Goal: Transaction & Acquisition: Subscribe to service/newsletter

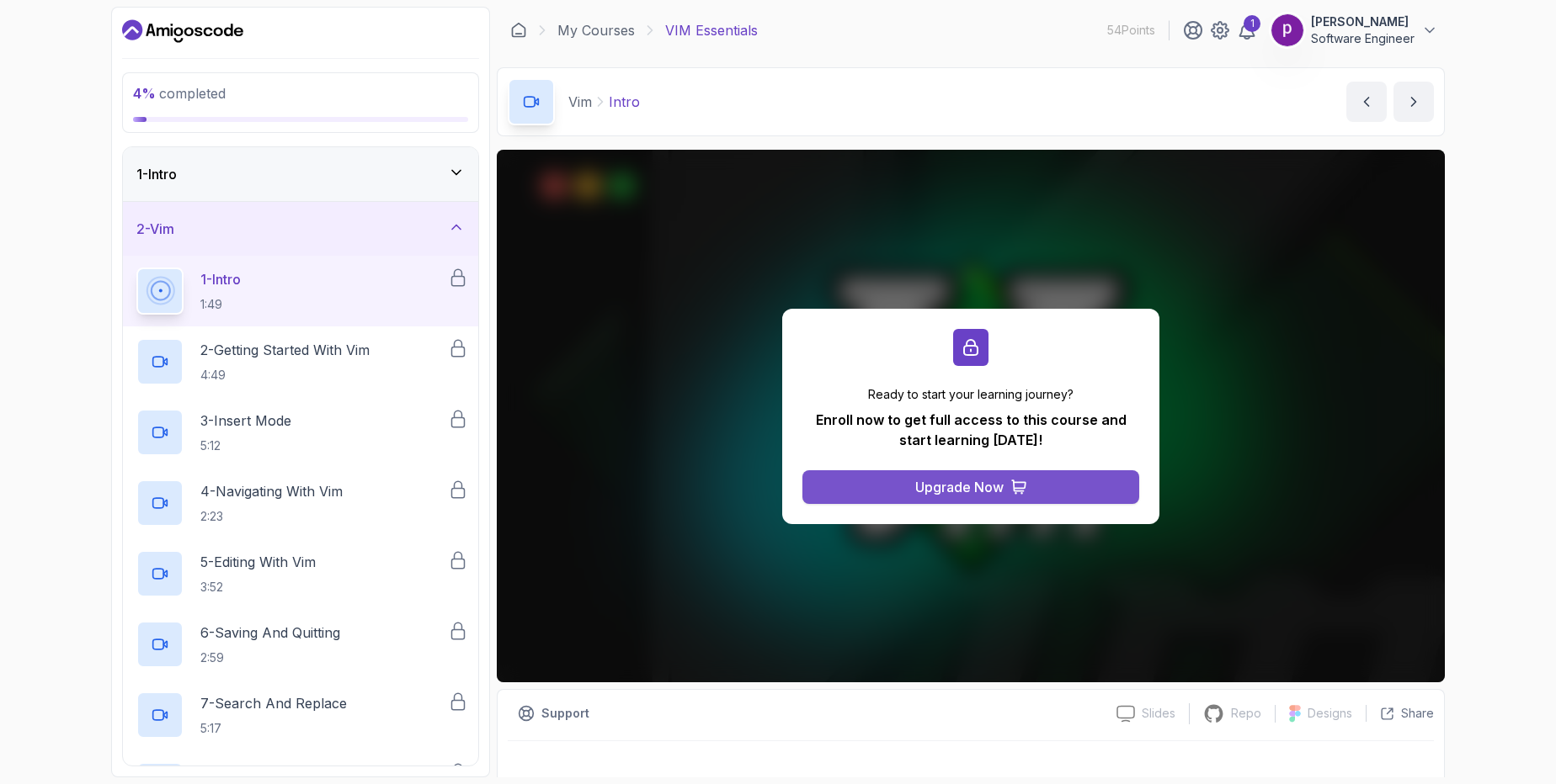
click at [886, 494] on button "Upgrade Now" at bounding box center [970, 486] width 336 height 34
click at [994, 492] on div "Upgrade Now" at bounding box center [960, 486] width 89 height 20
click at [1429, 34] on icon at bounding box center [1429, 30] width 16 height 16
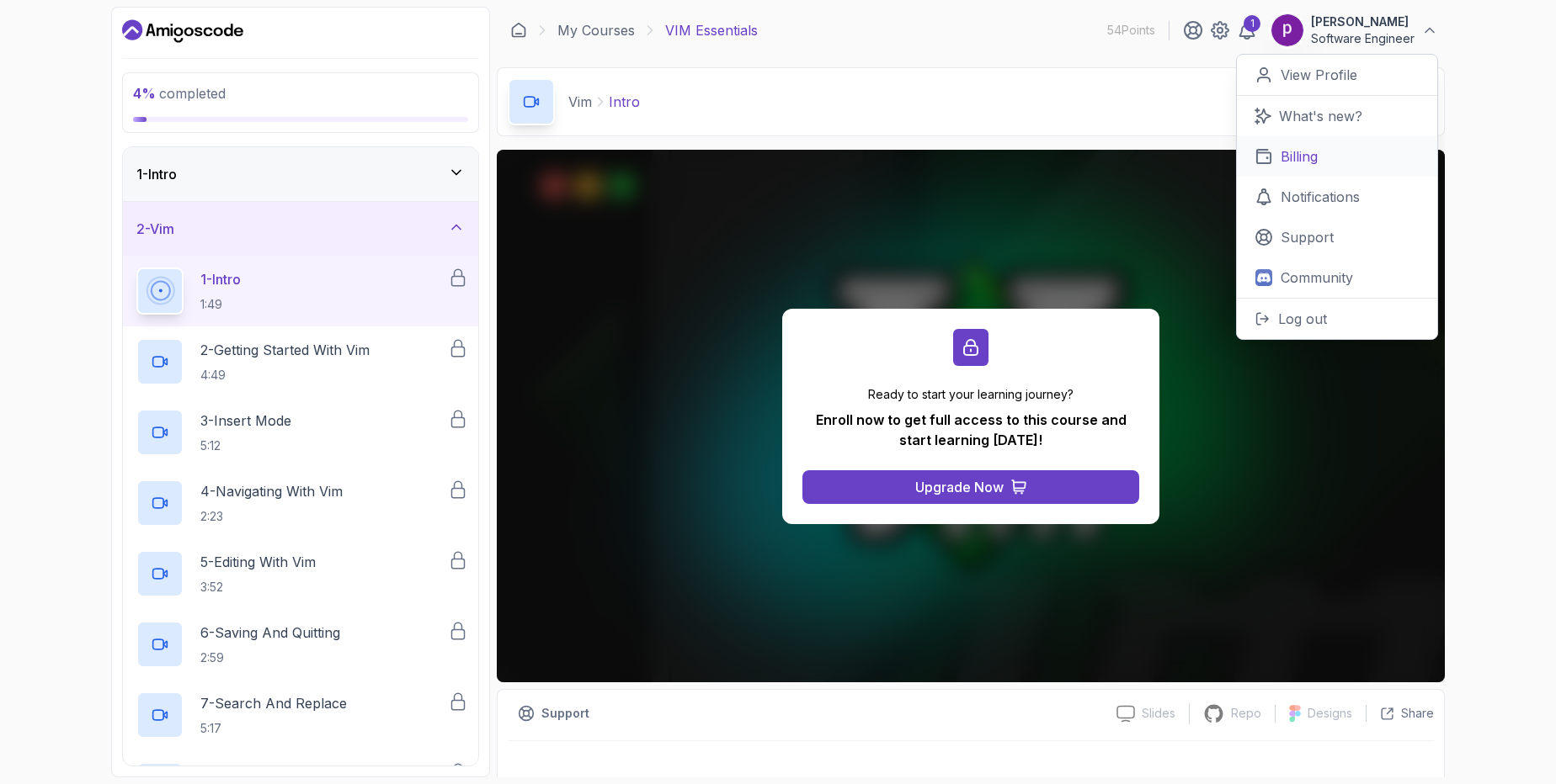
click at [1309, 156] on p "Billing" at bounding box center [1299, 156] width 37 height 20
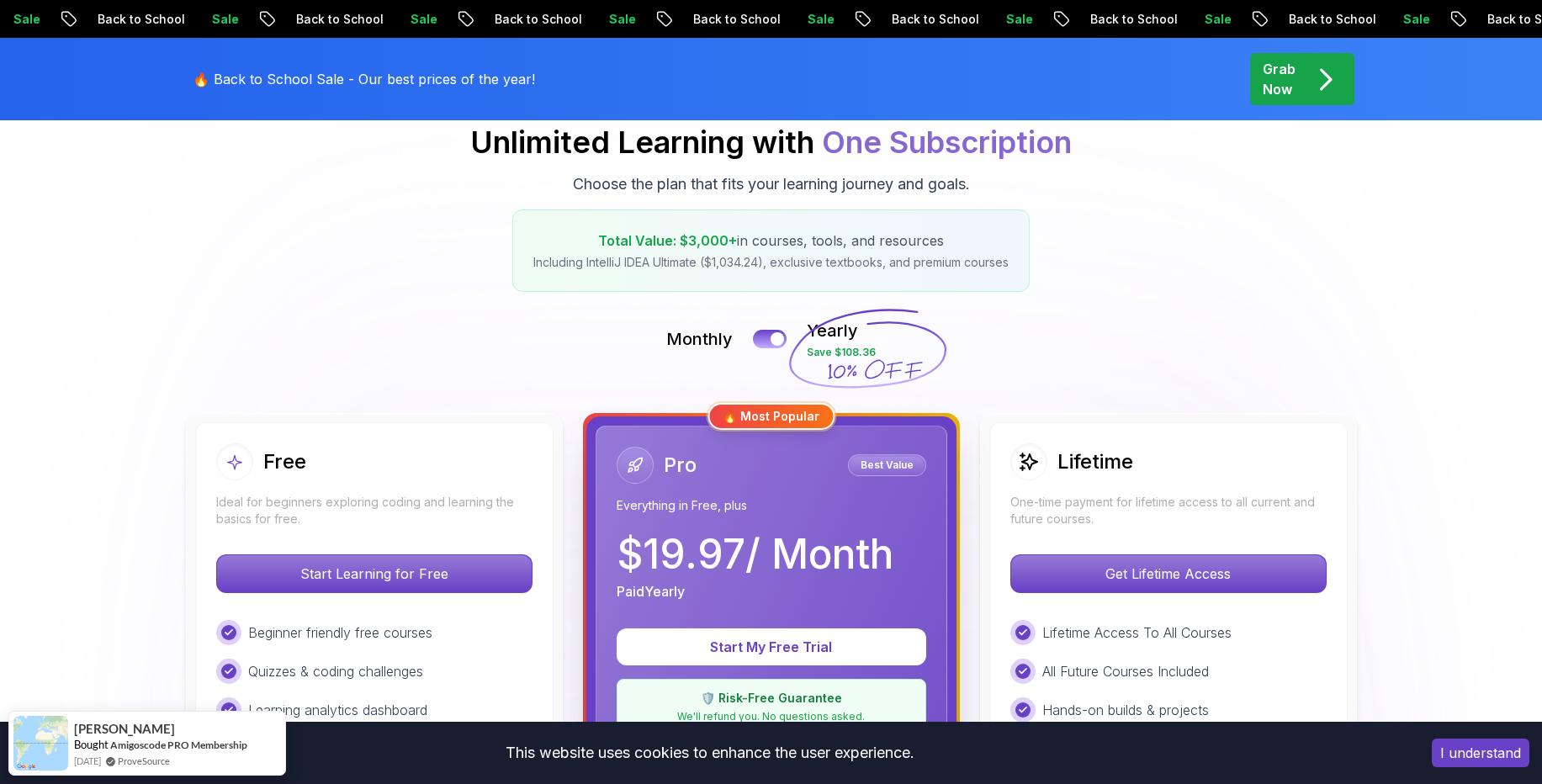
scroll to position [404, 0]
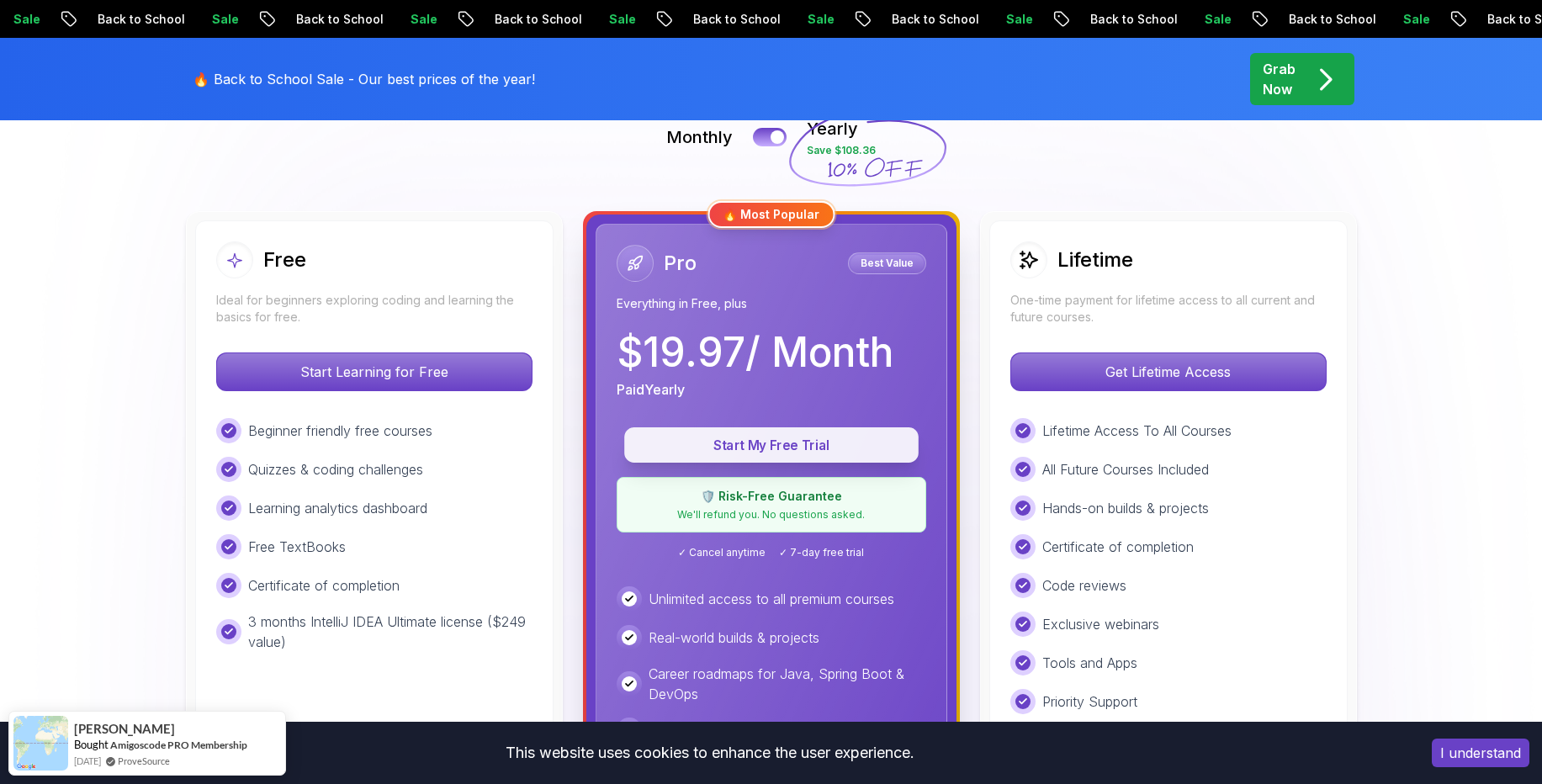
click at [741, 442] on p "Start My Free Trial" at bounding box center [771, 446] width 256 height 19
